Goal: Book appointment/travel/reservation

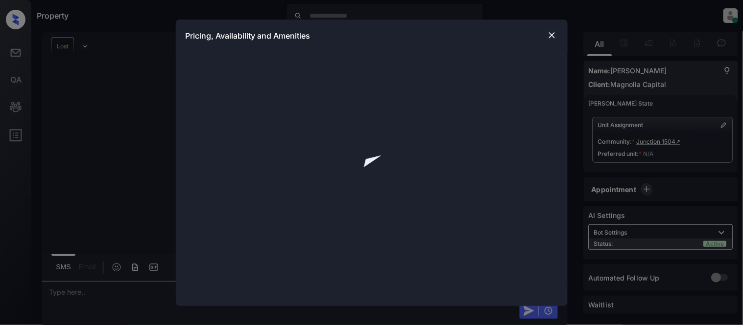
scroll to position [3210, 0]
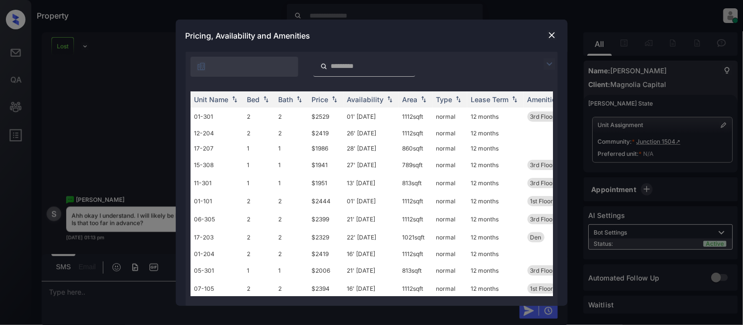
click at [546, 65] on img at bounding box center [549, 64] width 12 height 12
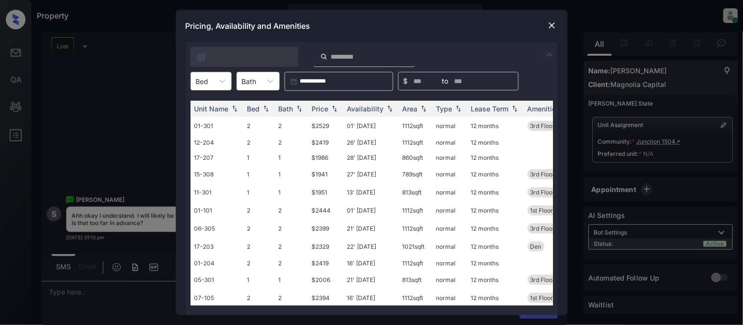
click at [202, 77] on div at bounding box center [202, 81] width 13 height 10
click at [209, 106] on div "1" at bounding box center [210, 105] width 41 height 18
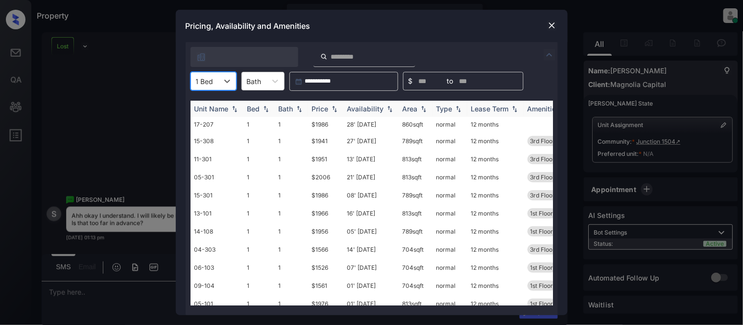
click at [373, 110] on div "Availability" at bounding box center [365, 109] width 37 height 8
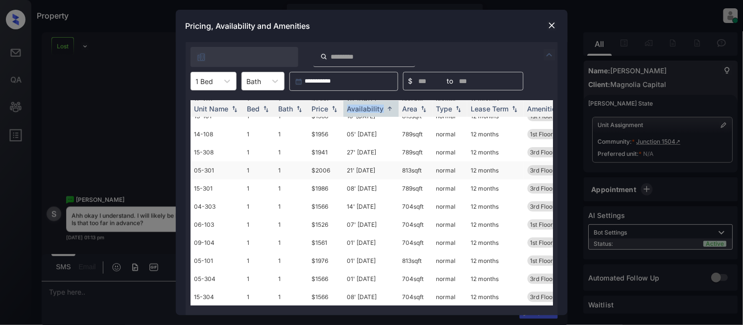
scroll to position [0, 0]
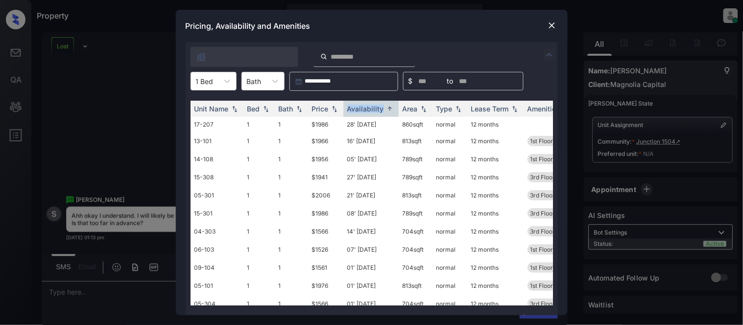
click at [369, 180] on td "27' [DATE]" at bounding box center [370, 177] width 55 height 18
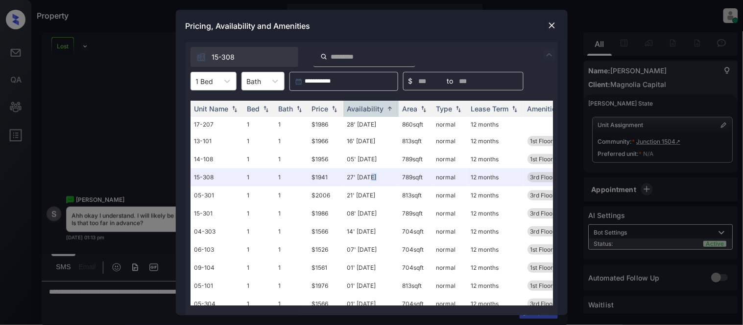
scroll to position [0, 132]
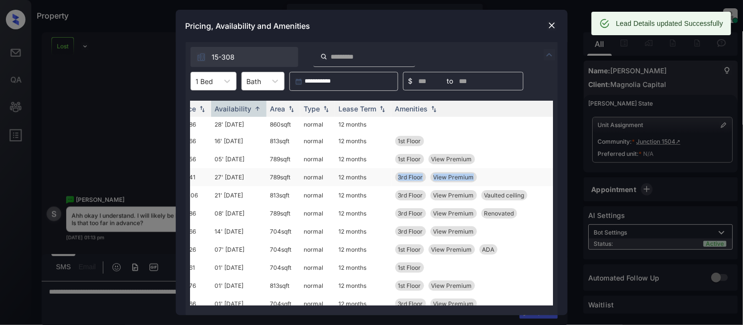
drag, startPoint x: 392, startPoint y: 177, endPoint x: 488, endPoint y: 178, distance: 95.9
click at [488, 178] on td "3rd Floor View Premium" at bounding box center [480, 177] width 179 height 18
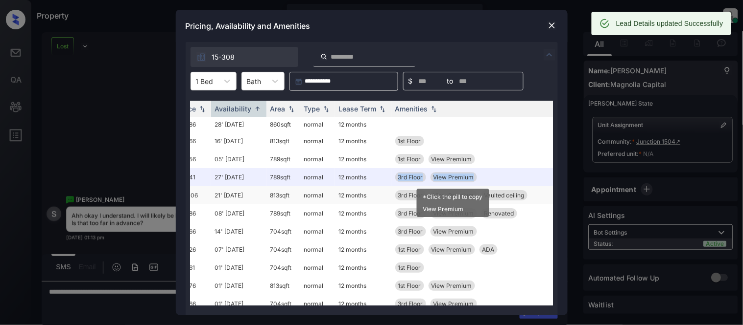
copy div "3rd Floor View Premium"
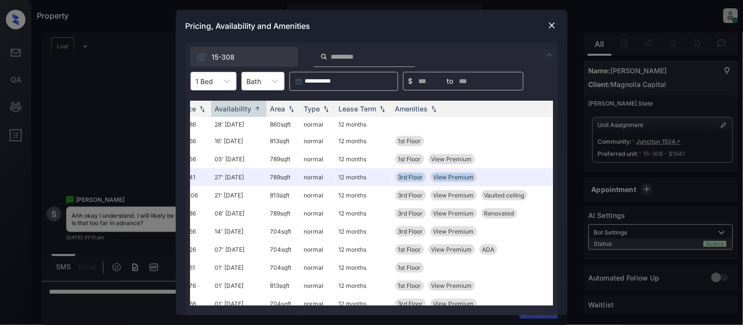
click at [147, 302] on div "**********" at bounding box center [371, 162] width 743 height 325
click at [549, 23] on img at bounding box center [552, 26] width 10 height 10
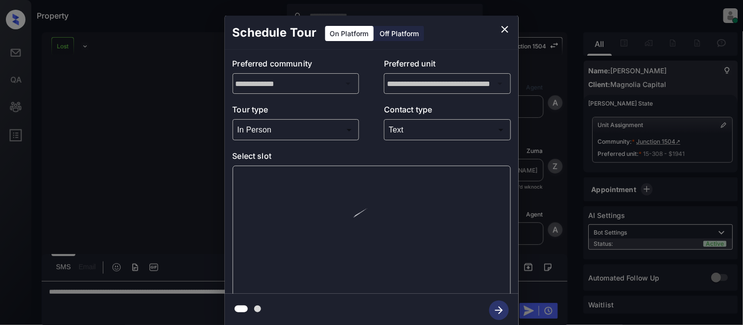
scroll to position [3754, 0]
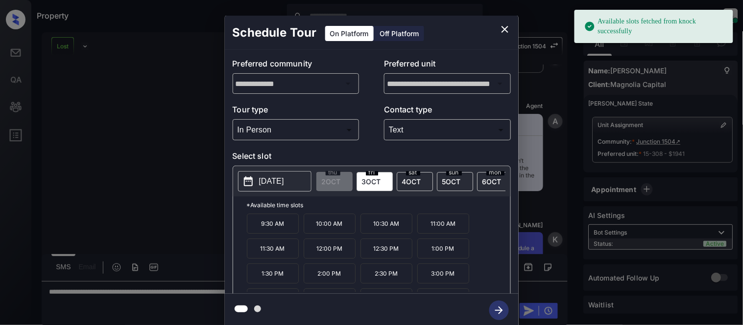
click at [284, 183] on p "2025-10-03" at bounding box center [271, 182] width 25 height 12
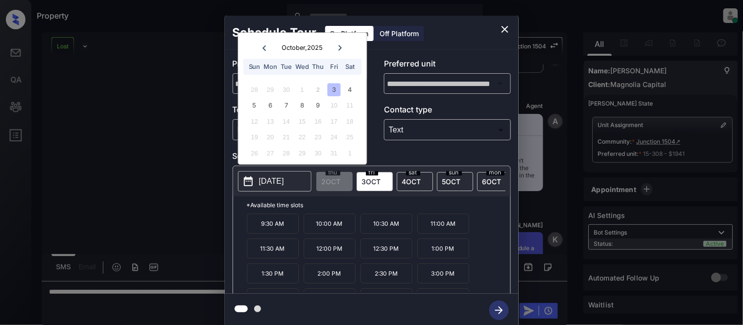
click at [507, 31] on icon "close" at bounding box center [504, 29] width 7 height 7
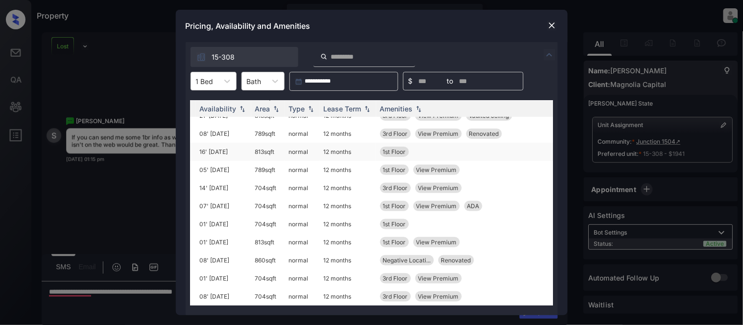
scroll to position [14, 147]
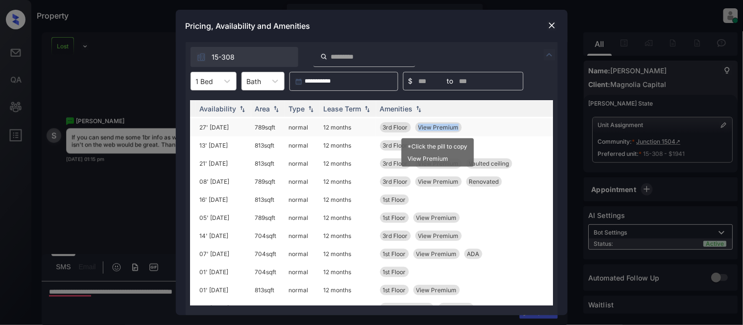
drag, startPoint x: 416, startPoint y: 124, endPoint x: 457, endPoint y: 124, distance: 41.1
click at [457, 124] on div "View Premium" at bounding box center [438, 127] width 46 height 10
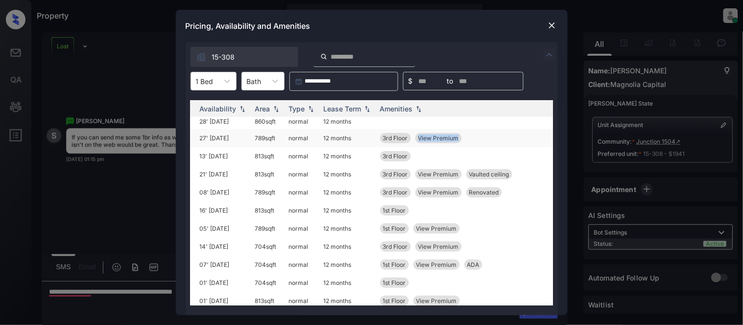
scroll to position [0, 147]
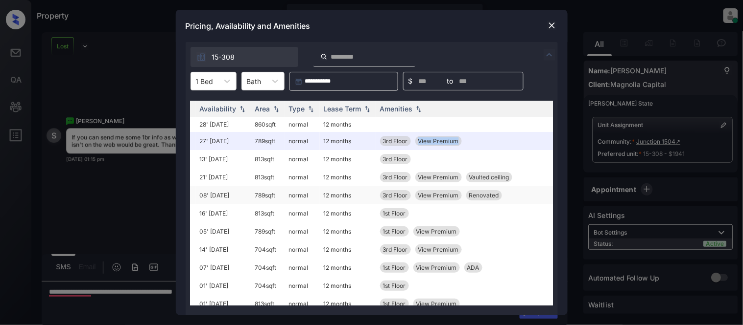
drag, startPoint x: 457, startPoint y: 124, endPoint x: 458, endPoint y: 187, distance: 62.7
copy span "View Premium"
click at [130, 186] on div "**********" at bounding box center [371, 162] width 743 height 325
click at [553, 24] on img at bounding box center [552, 26] width 10 height 10
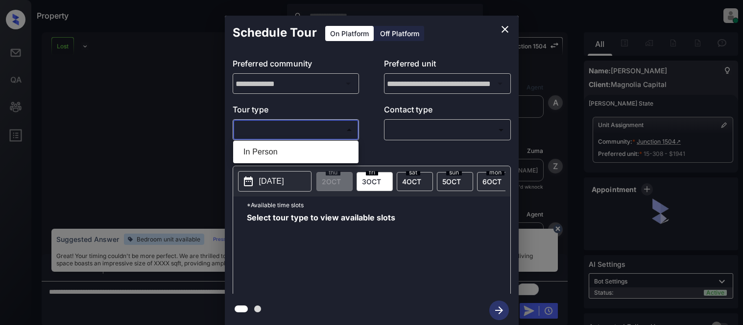
click at [290, 142] on ul "In Person" at bounding box center [295, 152] width 125 height 23
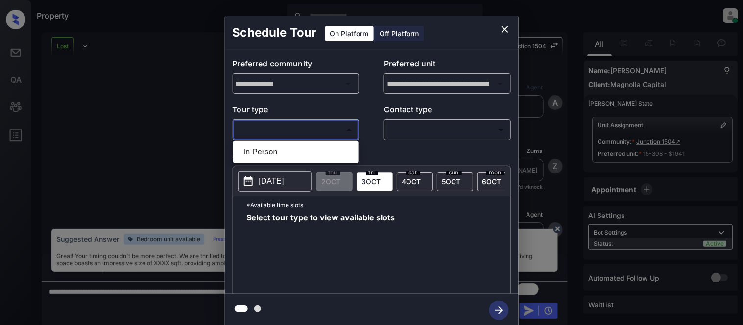
scroll to position [3546, 0]
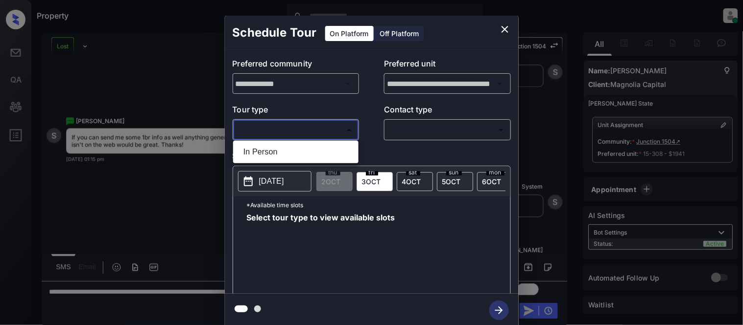
click at [297, 148] on li "In Person" at bounding box center [295, 152] width 120 height 18
type input "********"
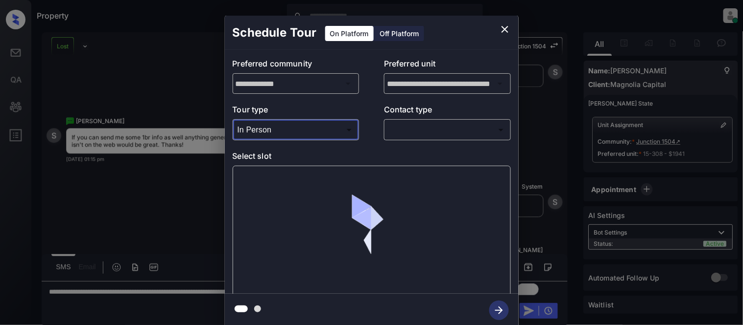
click at [424, 136] on body "Property Kristina Cataag Online Set yourself offline Set yourself on break Prof…" at bounding box center [371, 162] width 743 height 325
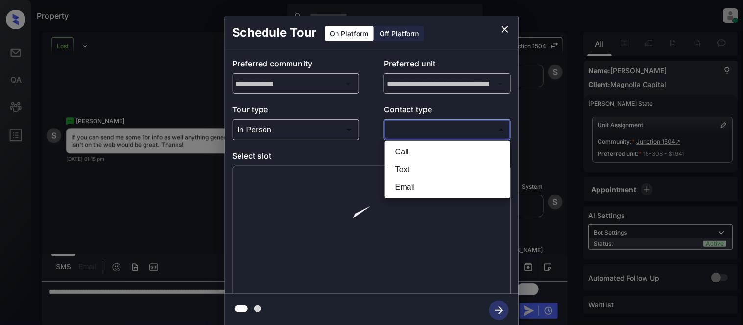
click at [399, 168] on li "Text" at bounding box center [447, 170] width 120 height 18
type input "****"
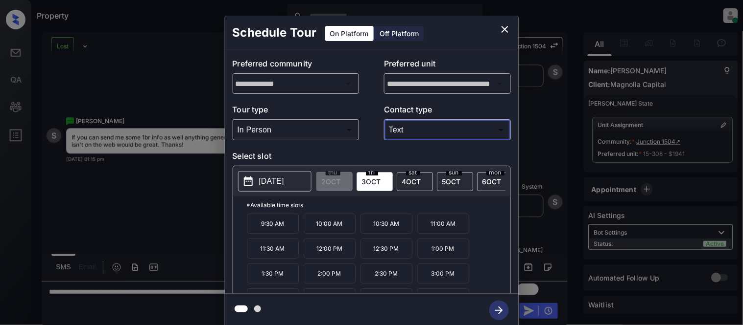
click at [281, 187] on p "2025-10-03" at bounding box center [271, 182] width 25 height 12
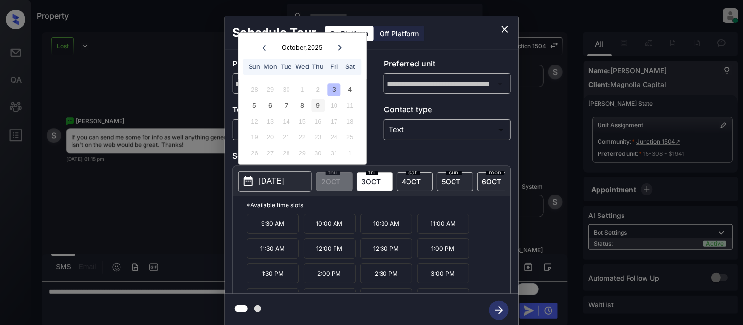
click at [322, 108] on div "9" at bounding box center [317, 105] width 13 height 13
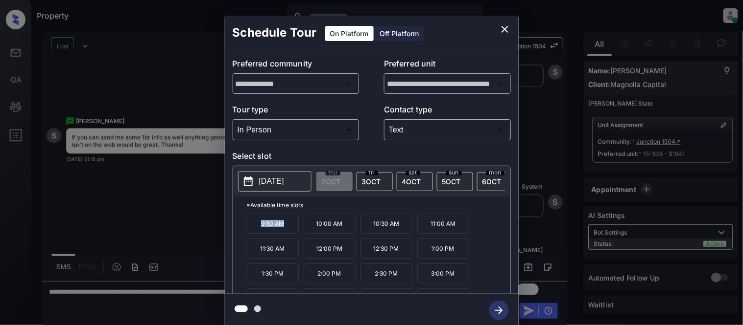
drag, startPoint x: 257, startPoint y: 229, endPoint x: 292, endPoint y: 235, distance: 35.2
click at [292, 234] on p "9:30 AM" at bounding box center [273, 224] width 52 height 20
copy p "9:30 AM"
click at [183, 257] on div "**********" at bounding box center [371, 171] width 743 height 343
